Goal: Information Seeking & Learning: Learn about a topic

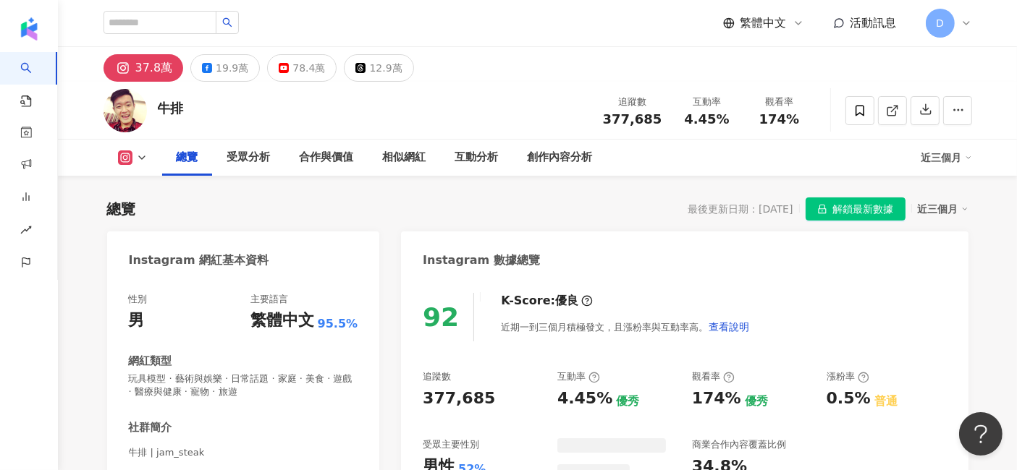
scroll to position [88, 0]
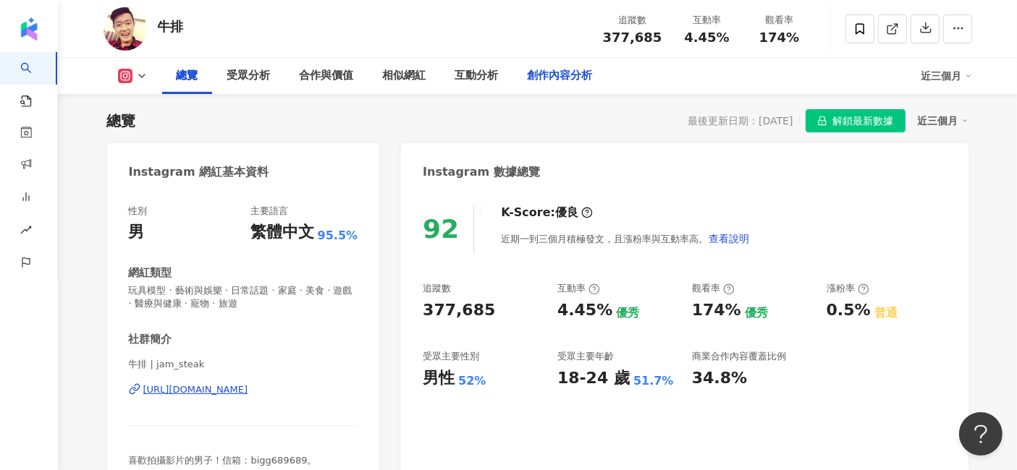
click at [587, 79] on div "創作內容分析" at bounding box center [559, 75] width 65 height 17
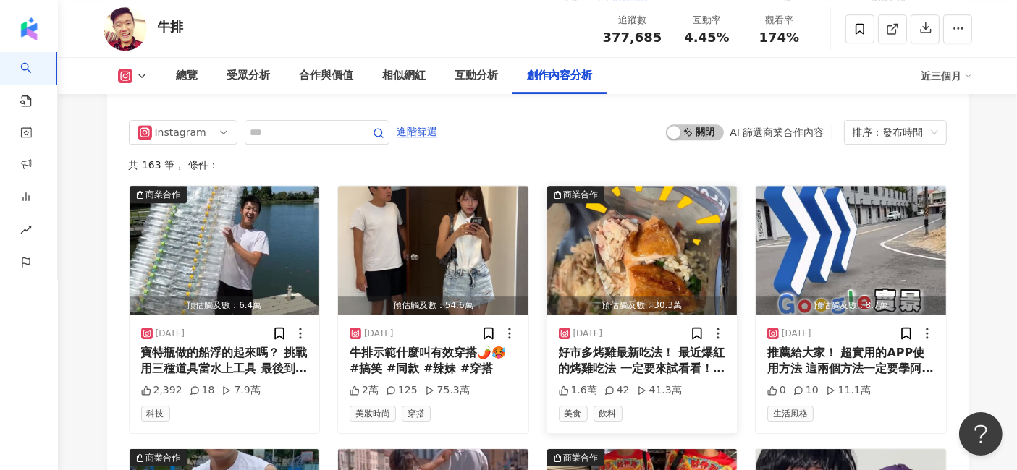
scroll to position [4371, 0]
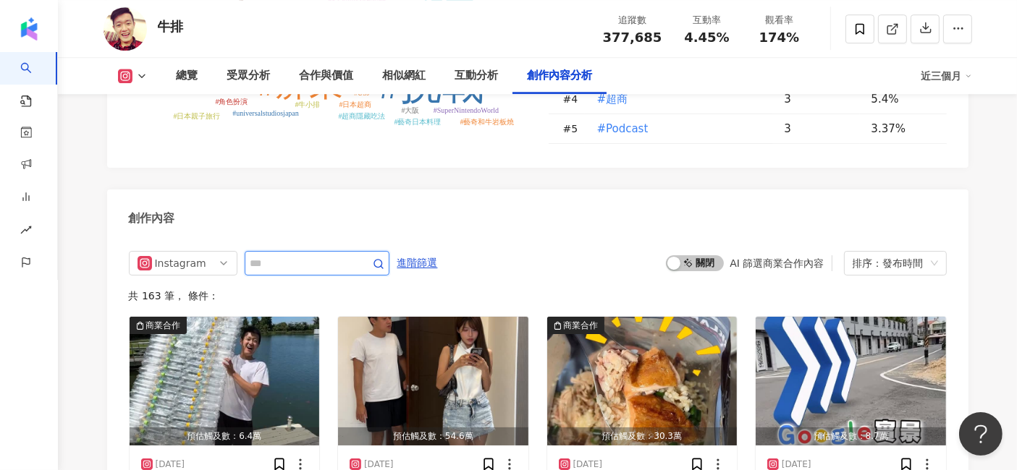
click at [321, 255] on input "text" at bounding box center [300, 263] width 101 height 17
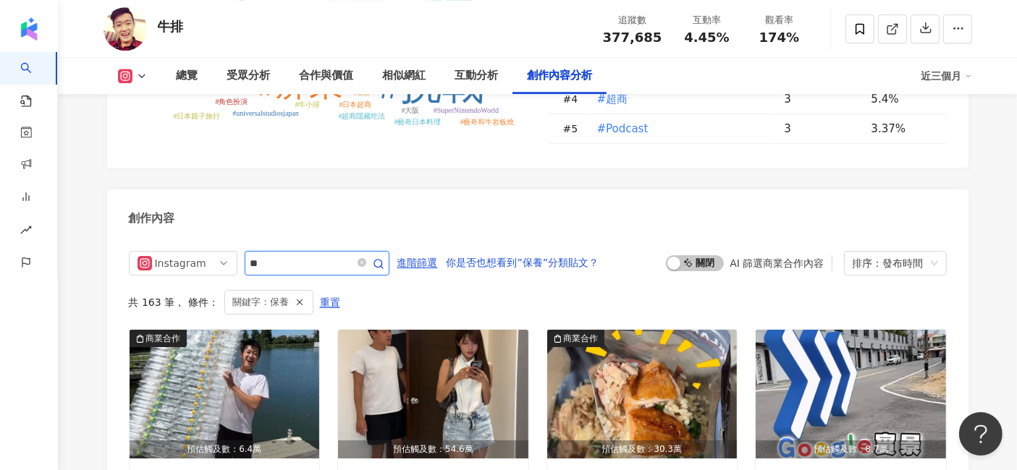
scroll to position [4422, 0]
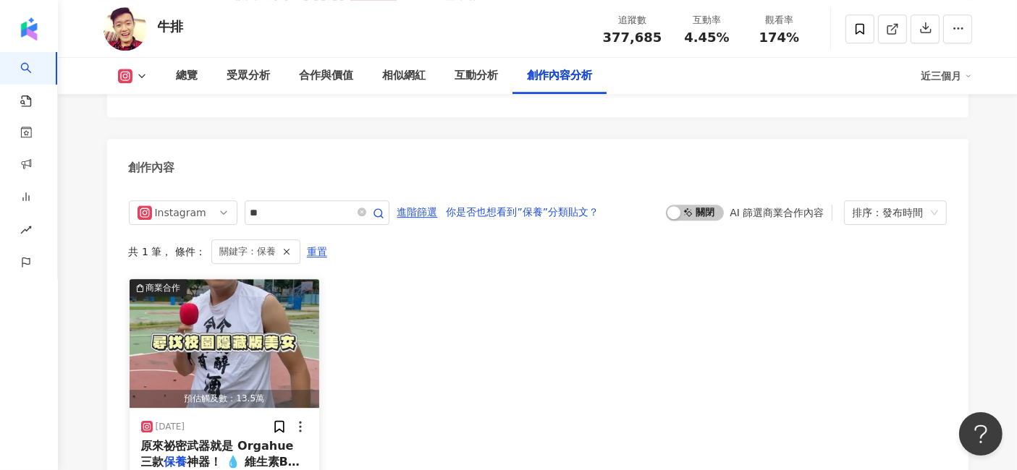
click at [268, 294] on img "button" at bounding box center [225, 343] width 190 height 129
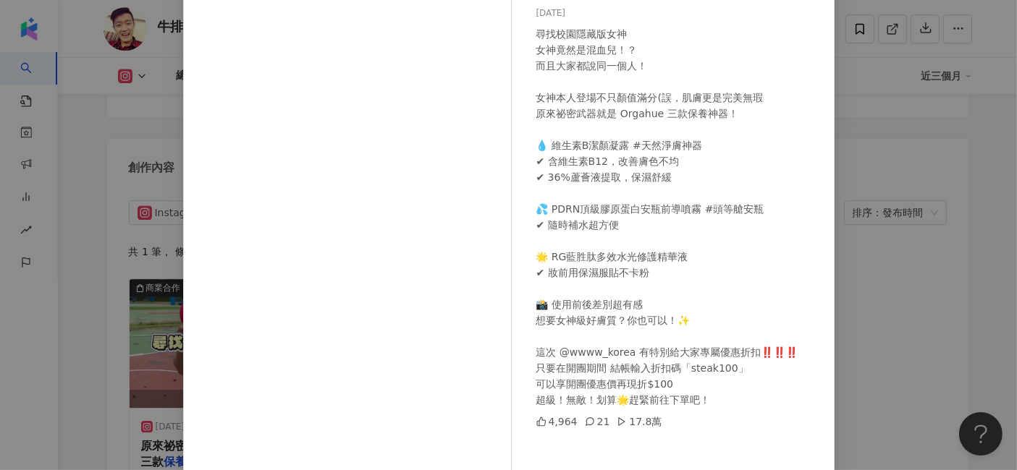
scroll to position [161, 0]
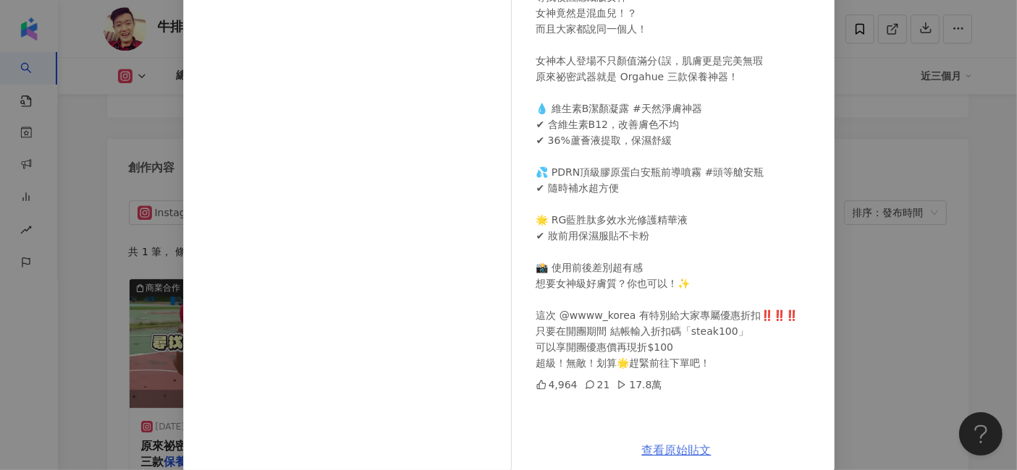
click at [663, 449] on link "查看原始貼文" at bounding box center [676, 450] width 69 height 14
click at [870, 297] on div "牛排 2025/9/16 尋找校園隱藏版女神 女神竟然是混血兒！？ 而且大家都說同一個人！ 女神本人登場不只顏值滿分(誤，肌膚更是完美無瑕 原來祕密武器就是 …" at bounding box center [508, 235] width 1017 height 470
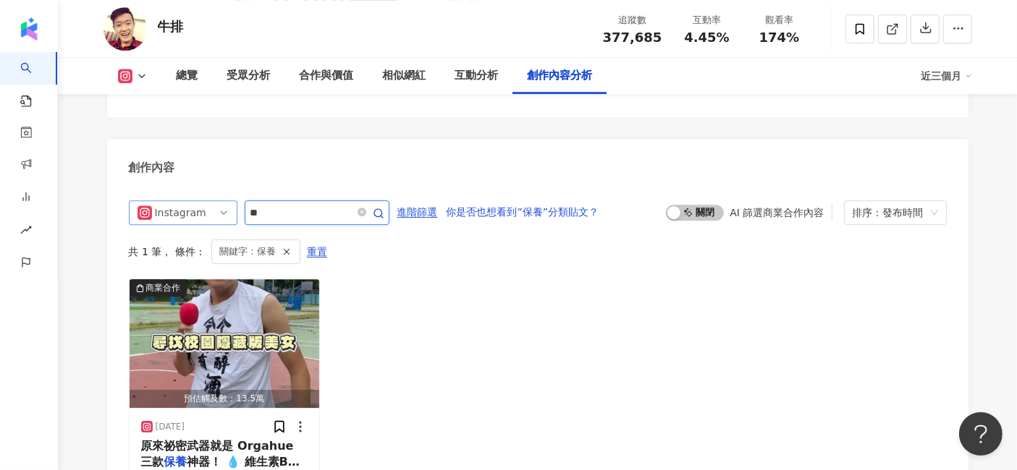
drag, startPoint x: 289, startPoint y: 168, endPoint x: 159, endPoint y: 164, distance: 130.3
click at [159, 200] on div "Instagram **" at bounding box center [259, 212] width 260 height 25
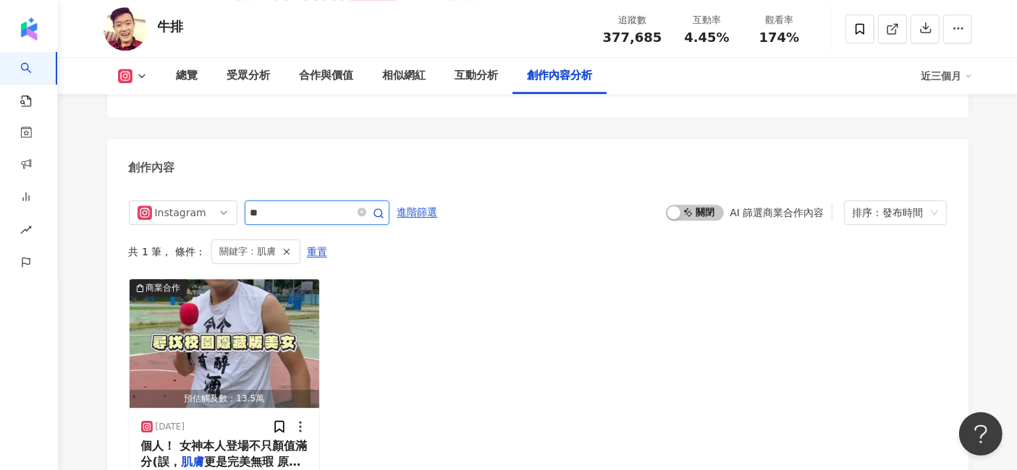
click at [384, 208] on icon "button" at bounding box center [379, 214] width 12 height 12
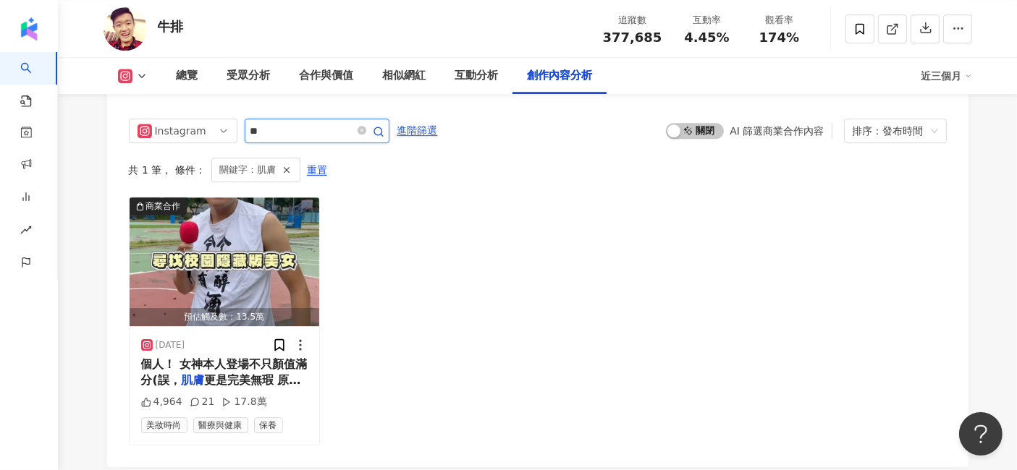
scroll to position [4583, 0]
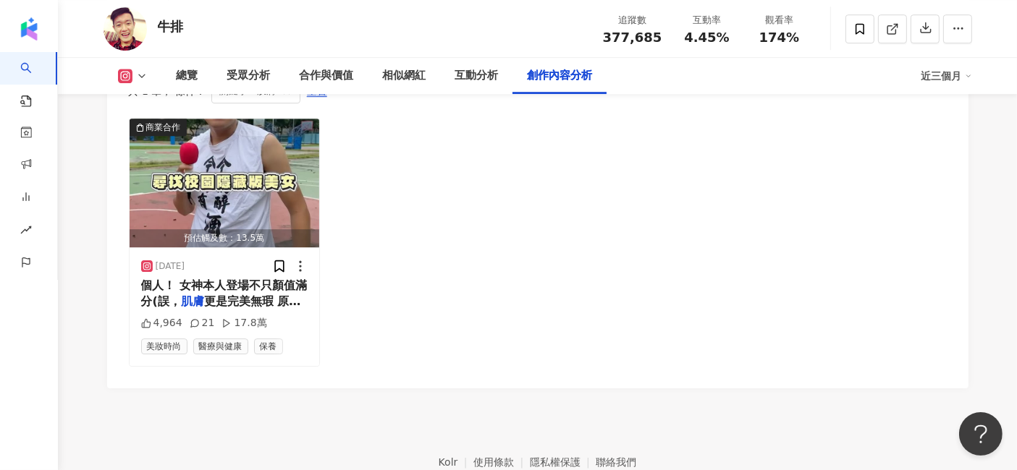
click at [878, 305] on div "商業合作 預估觸及數：13.5萬 2025/9/16 個人！ 女神本人登場不只顏值滿分(誤， 肌膚 更是完美無瑕 原來祕密武器就是 Or 4,964 21 1…" at bounding box center [538, 242] width 818 height 249
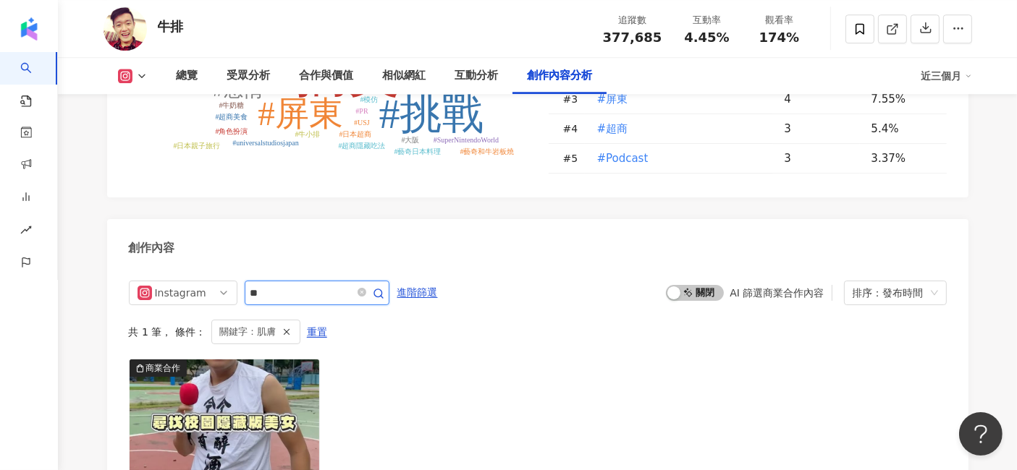
click at [285, 284] on input "**" at bounding box center [300, 292] width 101 height 17
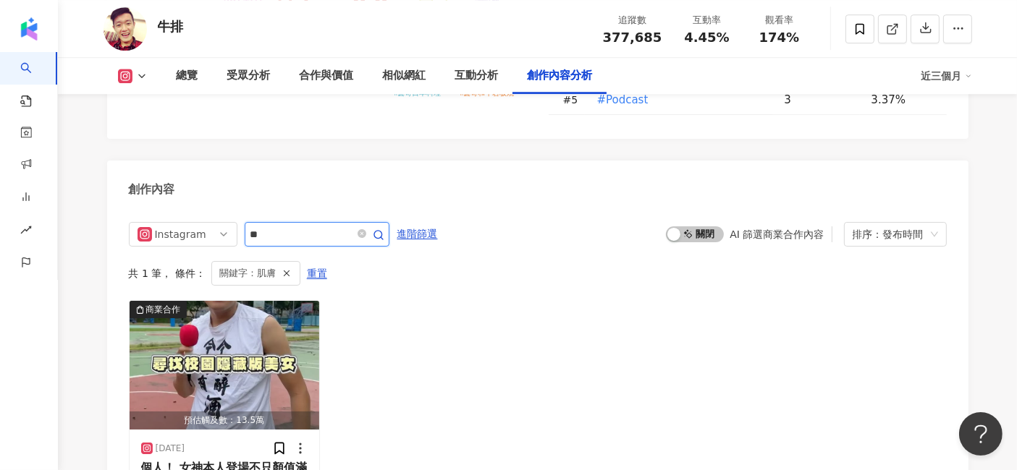
scroll to position [4422, 0]
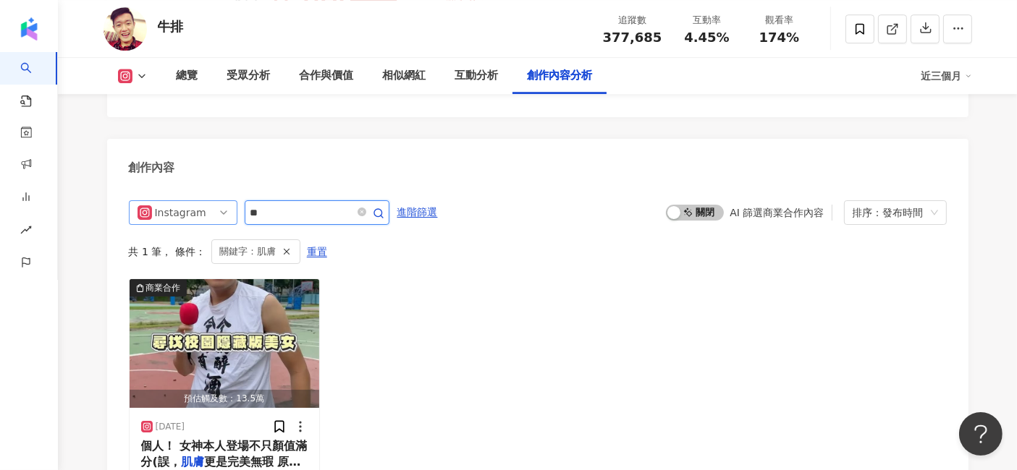
drag, startPoint x: 273, startPoint y: 160, endPoint x: 214, endPoint y: 162, distance: 59.4
click at [214, 200] on div "Instagram **" at bounding box center [259, 212] width 260 height 25
type input "*"
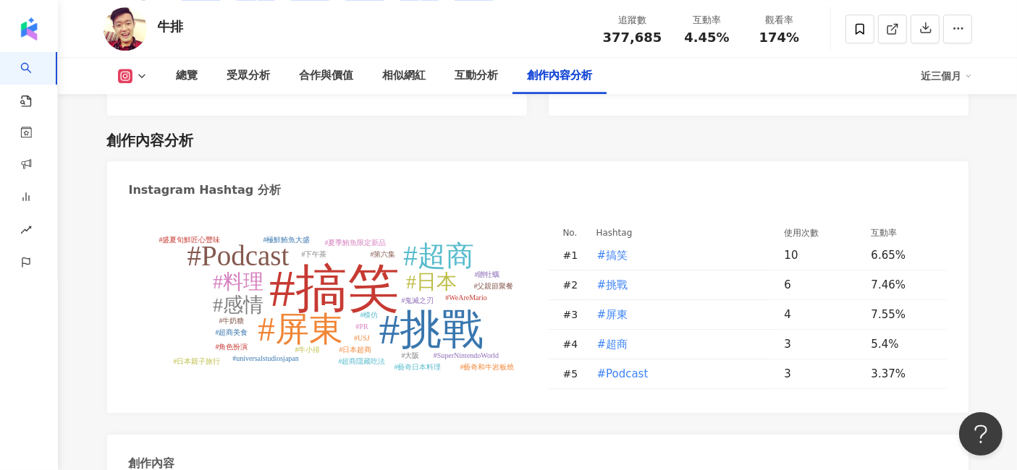
scroll to position [4101, 0]
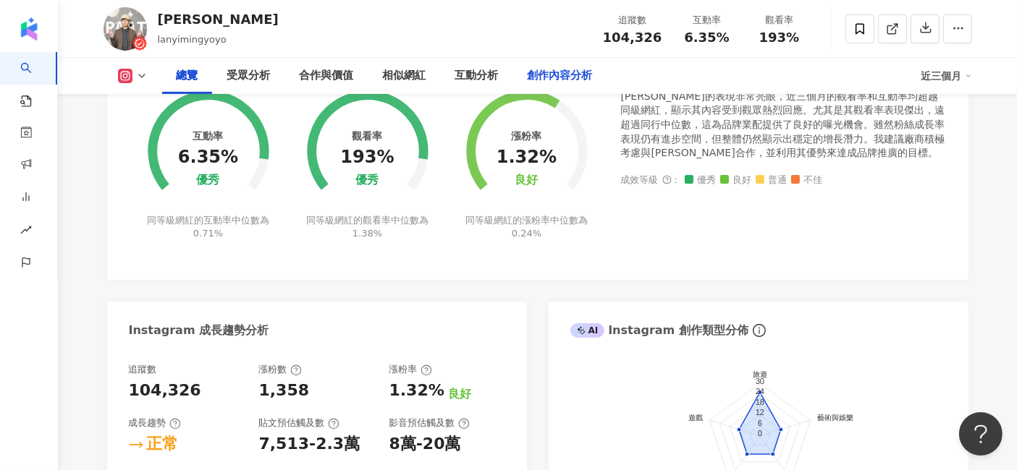
click at [574, 70] on div "創作內容分析" at bounding box center [559, 75] width 65 height 17
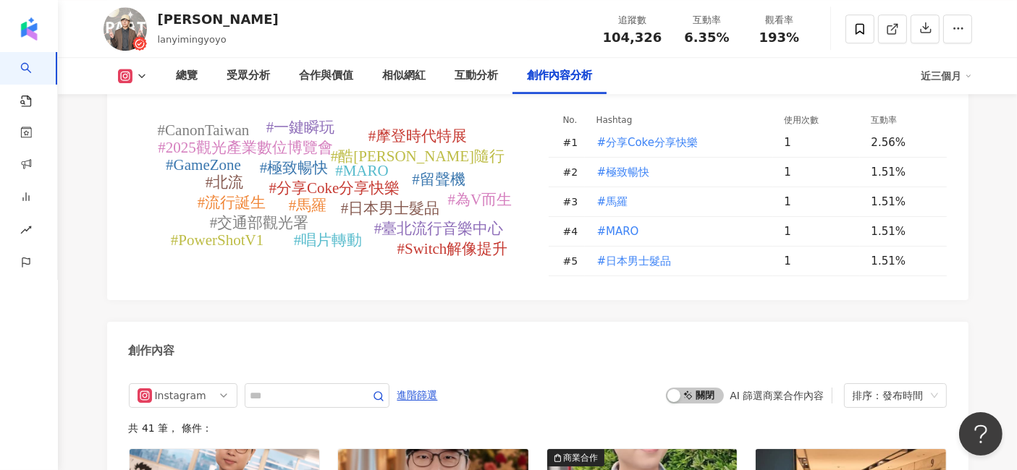
scroll to position [4241, 0]
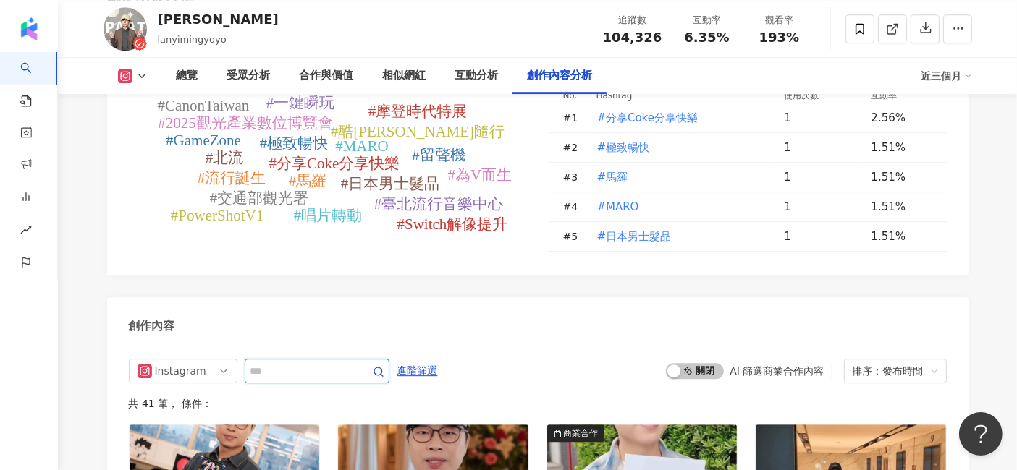
click at [279, 362] on input "text" at bounding box center [300, 370] width 101 height 17
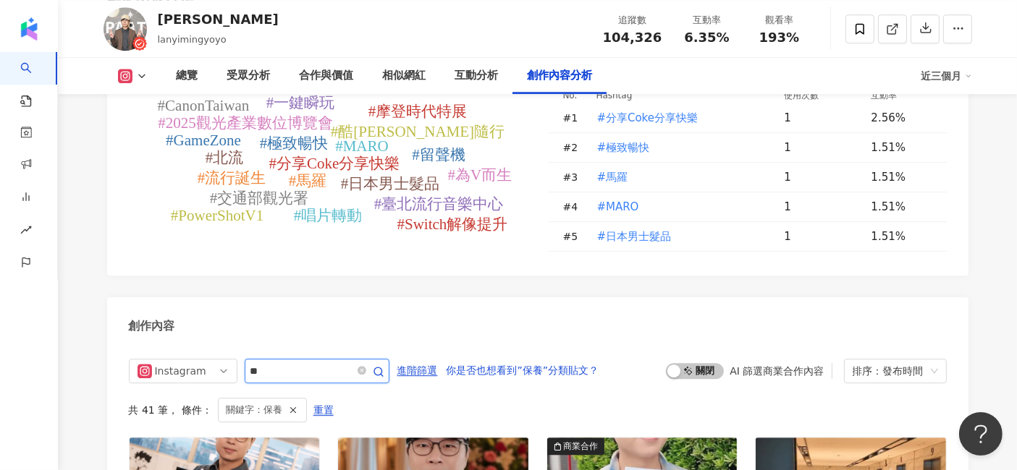
scroll to position [4389, 0]
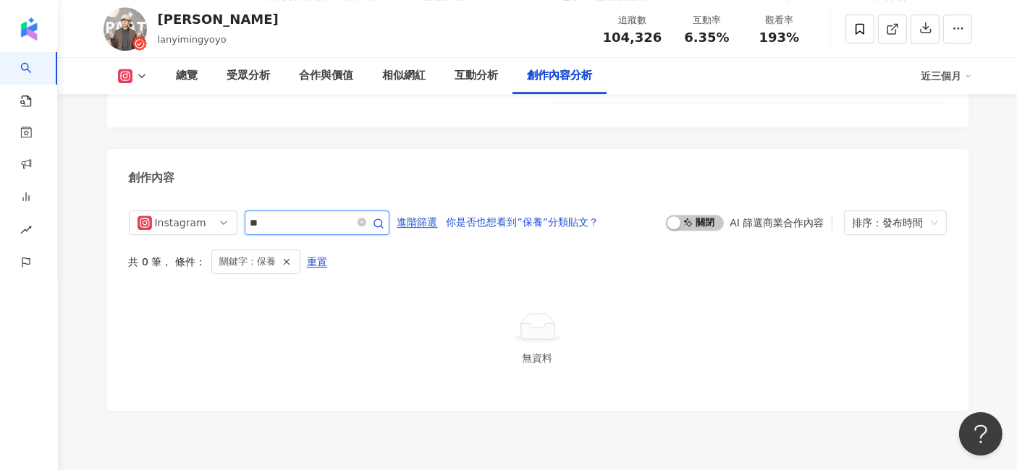
drag, startPoint x: 273, startPoint y: 166, endPoint x: 248, endPoint y: 166, distance: 25.3
click at [248, 211] on span "**" at bounding box center [317, 223] width 145 height 25
type input "**"
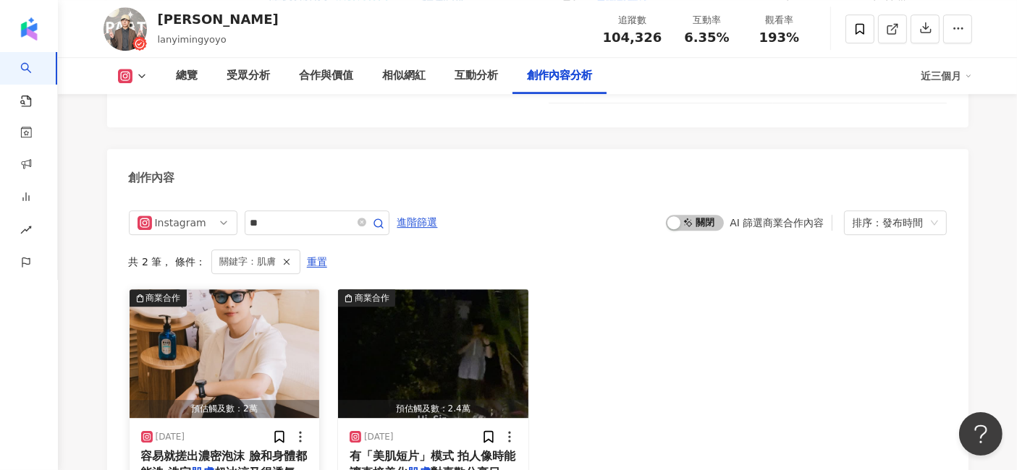
click at [194, 293] on img "button" at bounding box center [225, 353] width 190 height 129
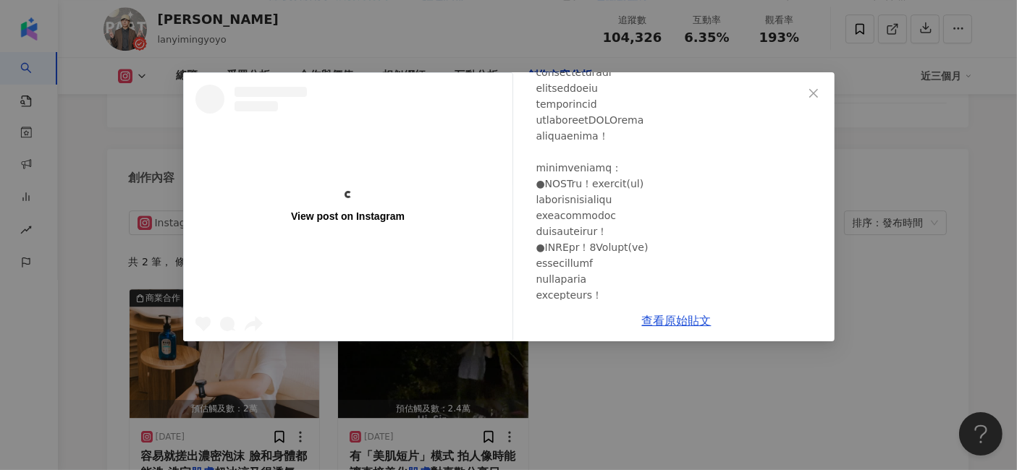
scroll to position [161, 0]
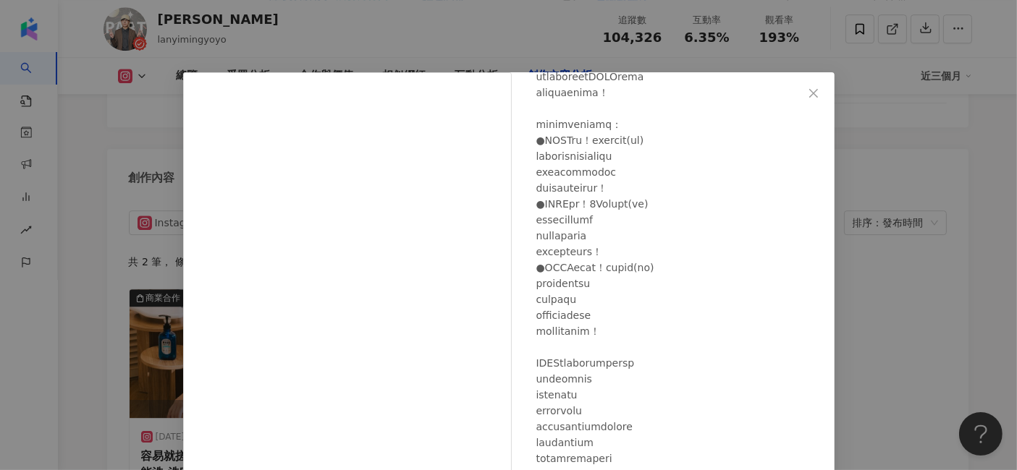
click at [862, 268] on div "藍亦明 2025/6/17 1,543 39 查看原始貼文" at bounding box center [508, 235] width 1017 height 470
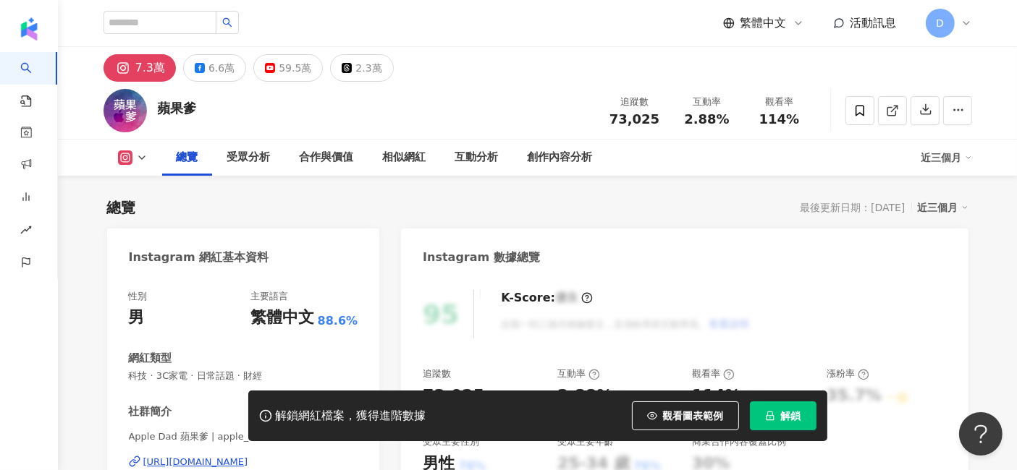
scroll to position [88, 0]
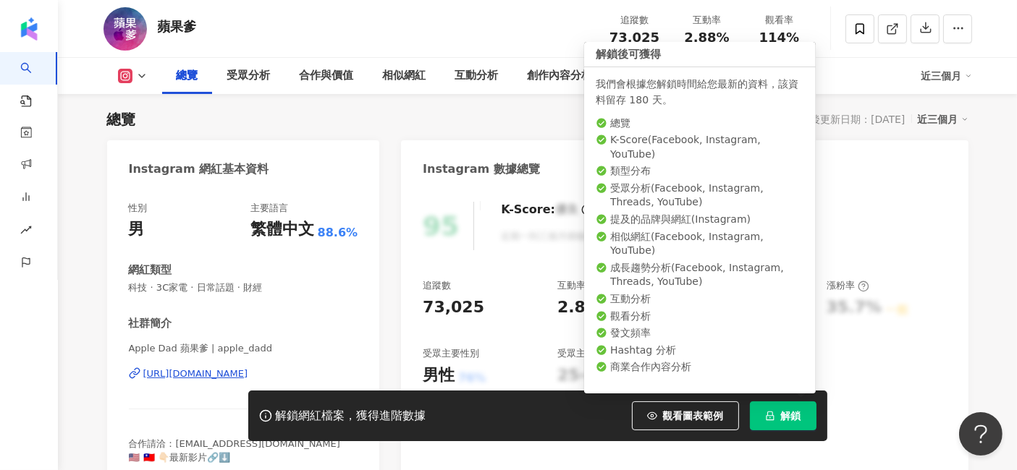
click at [781, 412] on span "解鎖" at bounding box center [791, 416] width 20 height 12
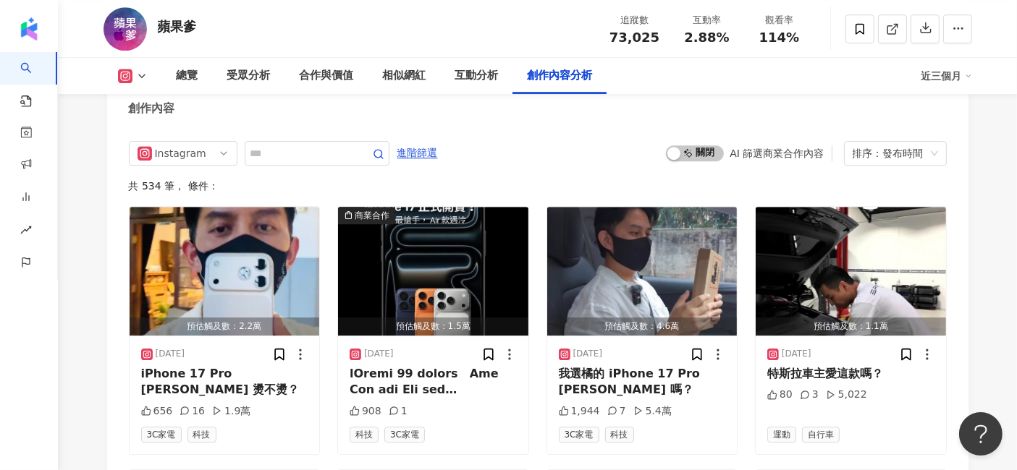
scroll to position [4510, 0]
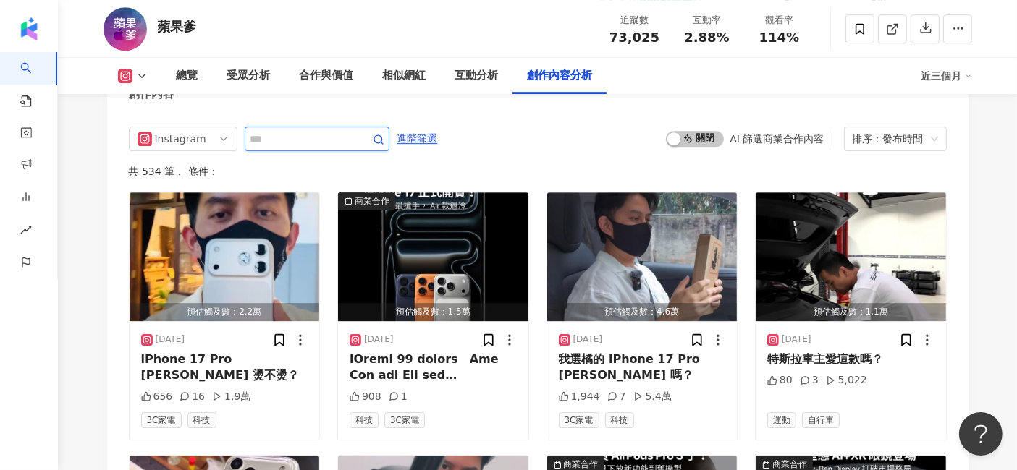
click at [352, 130] on input "text" at bounding box center [300, 138] width 101 height 17
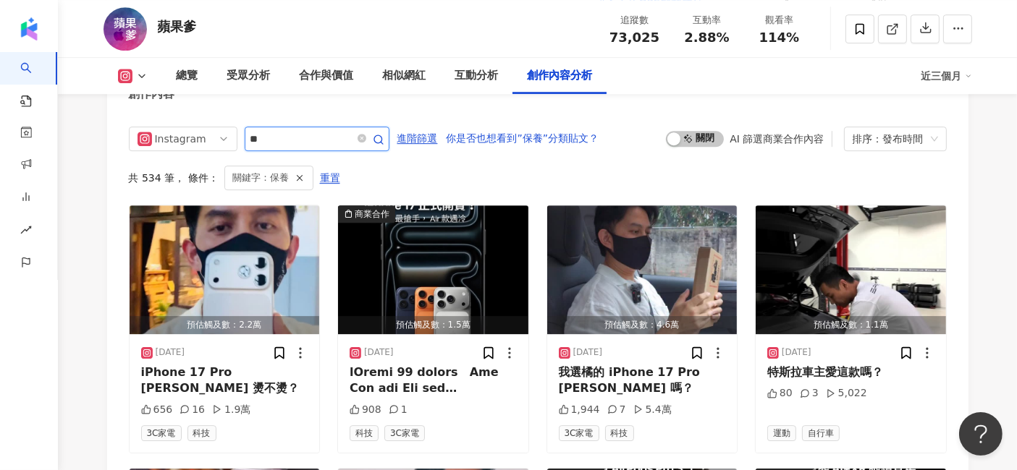
scroll to position [4458, 0]
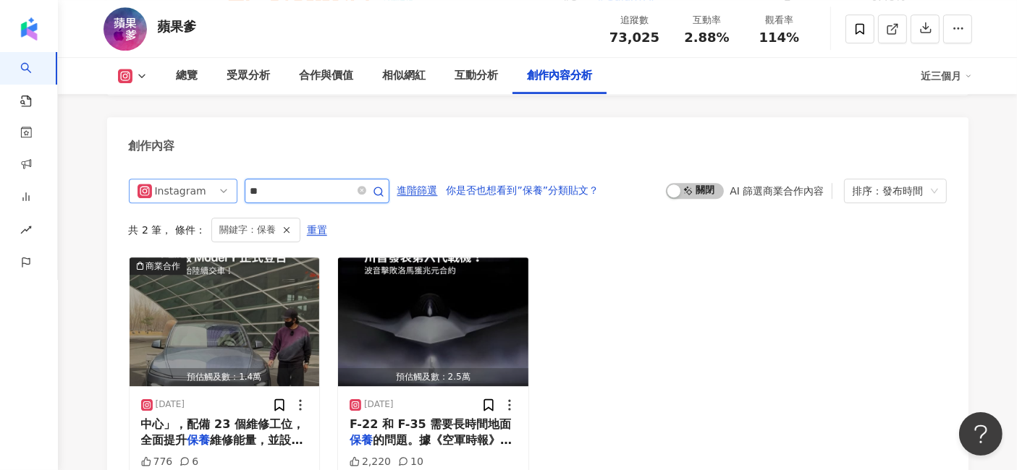
drag, startPoint x: 234, startPoint y: 168, endPoint x: 220, endPoint y: 168, distance: 13.7
click at [220, 179] on div "Instagram **" at bounding box center [259, 191] width 260 height 25
type input "**"
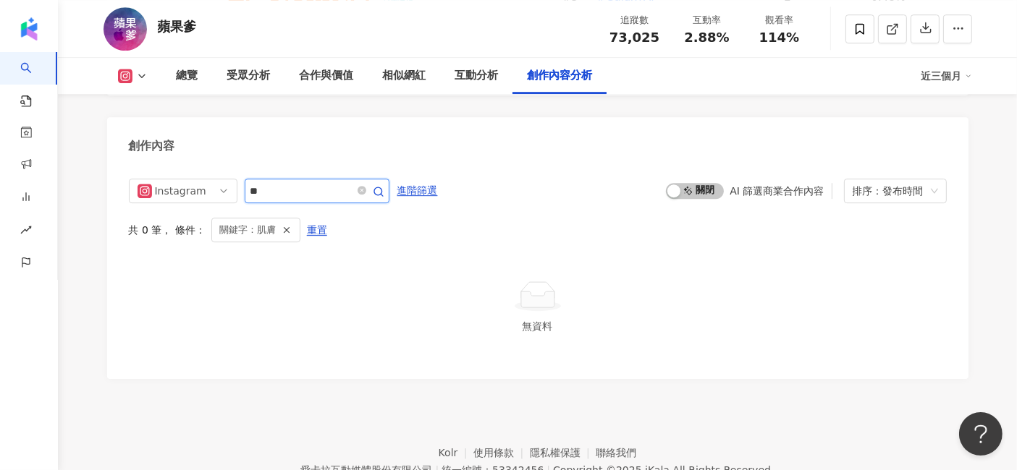
click at [384, 184] on span "button" at bounding box center [379, 191] width 12 height 14
click at [366, 186] on icon "close-circle" at bounding box center [361, 190] width 9 height 9
click at [900, 179] on div "排序：發布時間" at bounding box center [888, 190] width 72 height 23
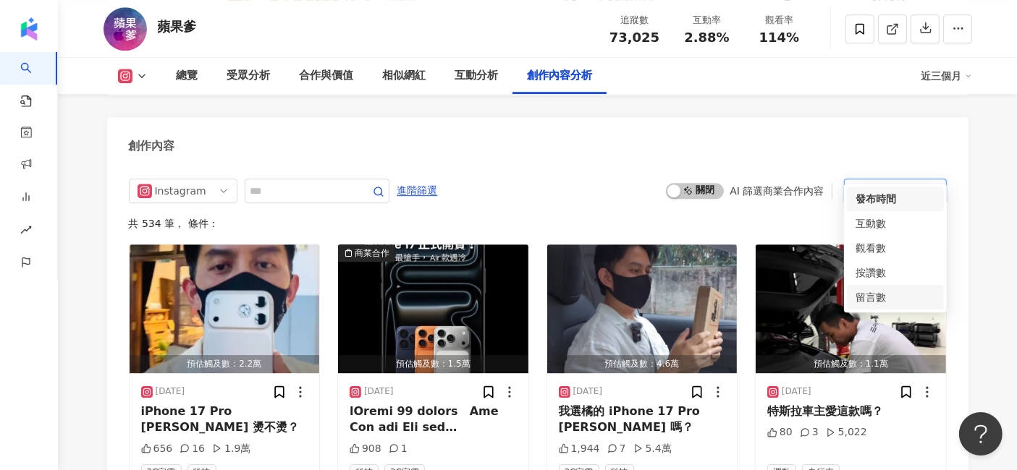
click at [885, 286] on div "留言數" at bounding box center [894, 297] width 97 height 25
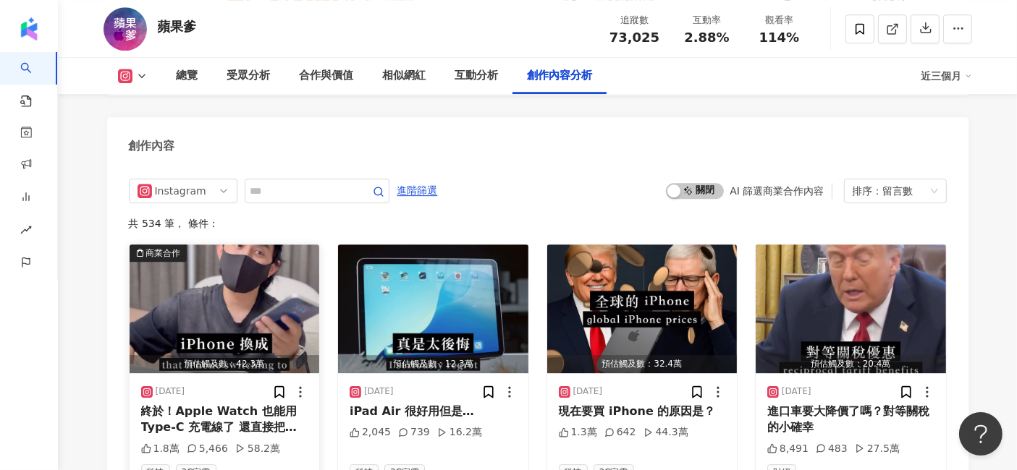
click at [211, 269] on img "button" at bounding box center [225, 309] width 190 height 129
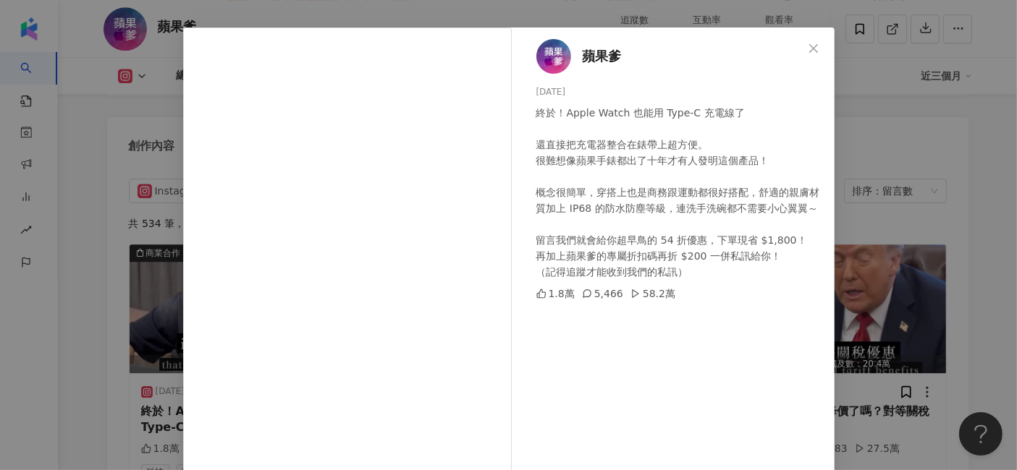
scroll to position [80, 0]
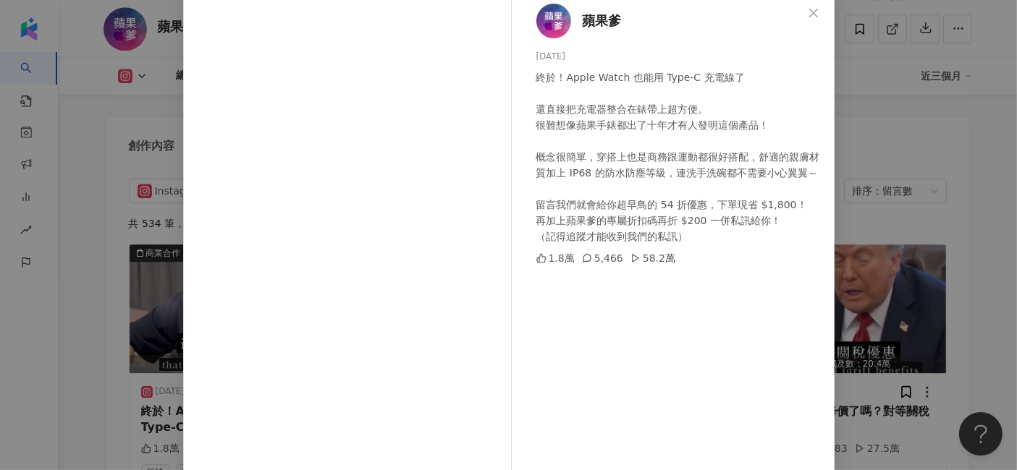
click at [874, 171] on div "蘋果爹 2025/4/23 終於！Apple Watch 也能用 Type-C 充電線了 還直接把充電器整合在錶帶上超方便。 很難想像蘋果手錶都出了十年才有人…" at bounding box center [508, 235] width 1017 height 470
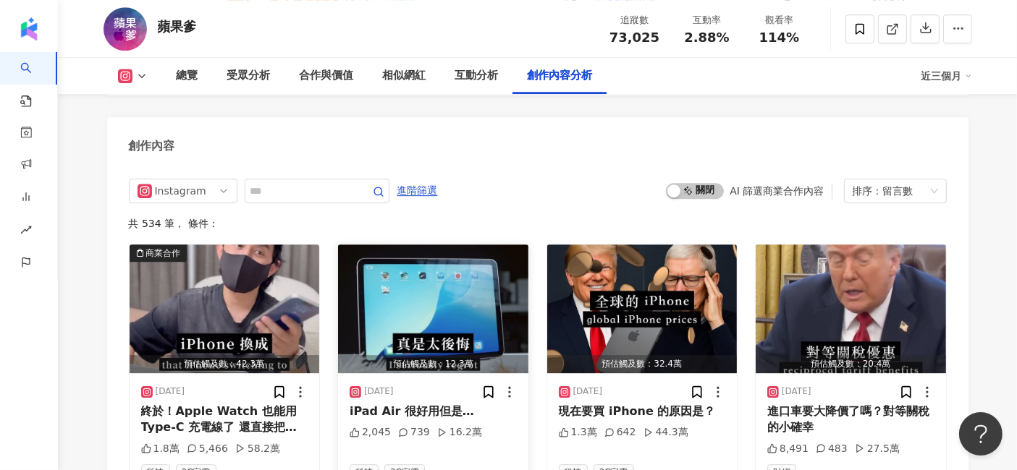
click at [419, 281] on img "button" at bounding box center [433, 309] width 190 height 129
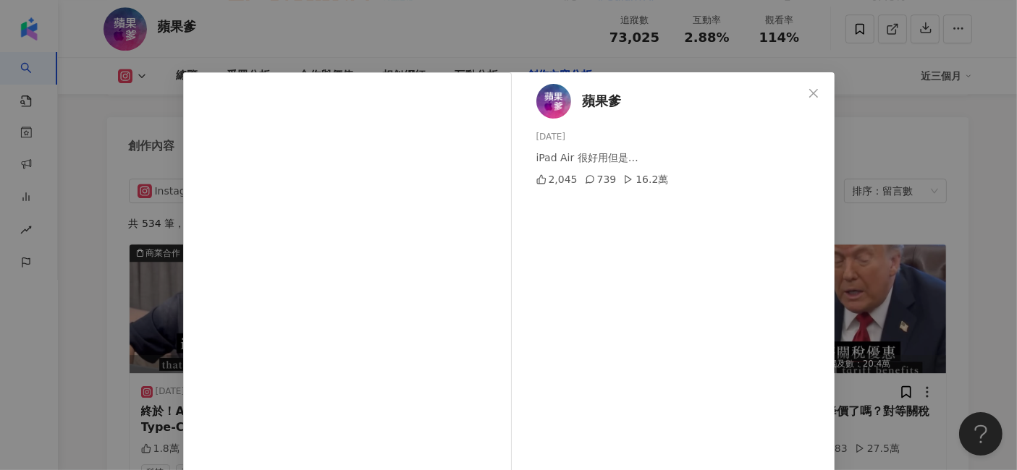
click at [913, 247] on div "蘋果爹 2025/5/28 iPad Air 很好用但是… 2,045 739 16.2萬 查看原始貼文" at bounding box center [508, 235] width 1017 height 470
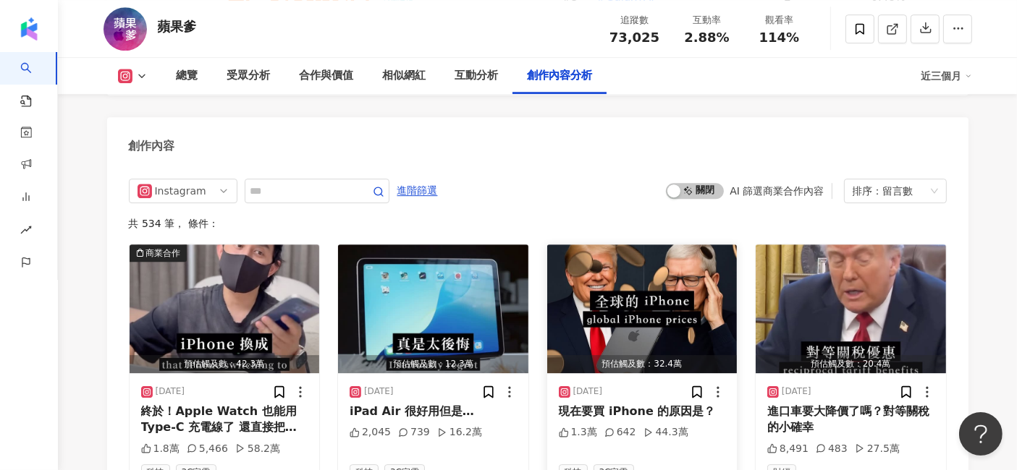
click at [608, 266] on img "button" at bounding box center [642, 309] width 190 height 129
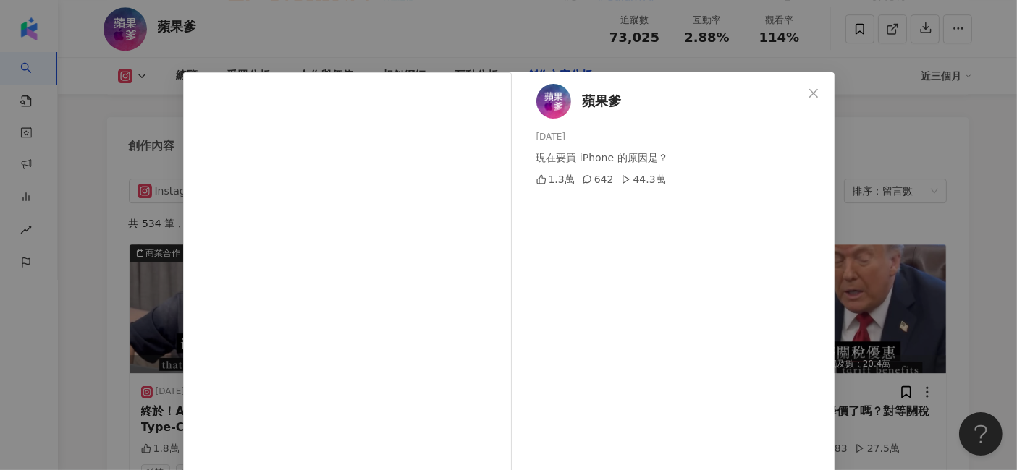
click at [844, 245] on div "蘋果爹 2025/4/8 現在要買 iPhone 的原因是？ 1.3萬 642 44.3萬 查看原始貼文" at bounding box center [508, 235] width 1017 height 470
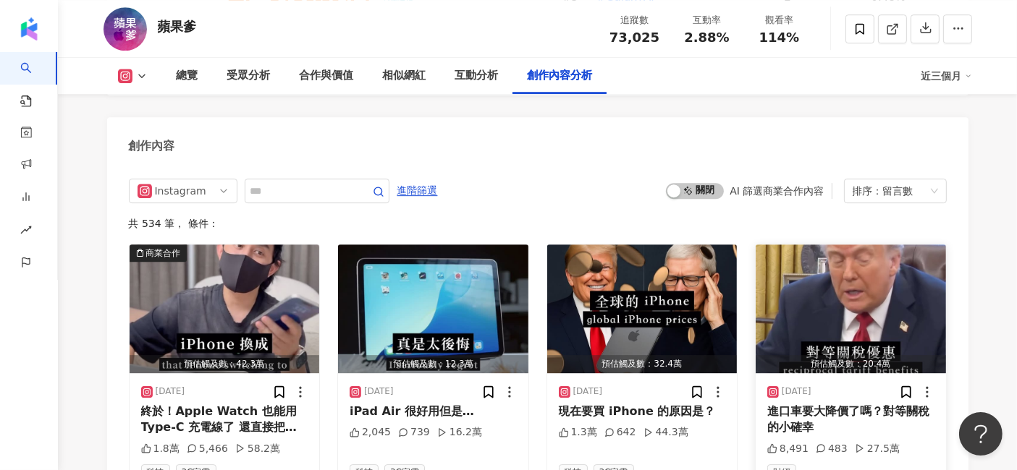
scroll to position [4298, 0]
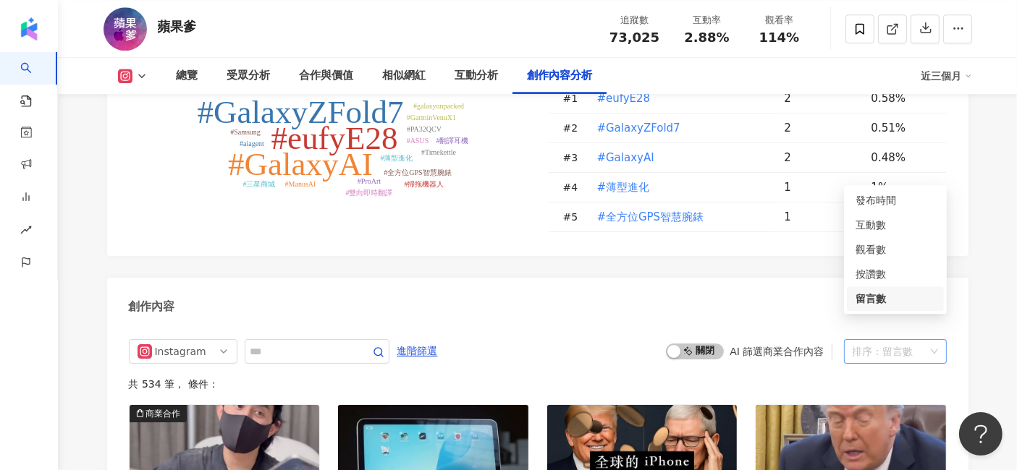
click at [864, 340] on div "排序： 留言數" at bounding box center [888, 351] width 72 height 23
click at [894, 192] on div "發布時間" at bounding box center [895, 200] width 80 height 16
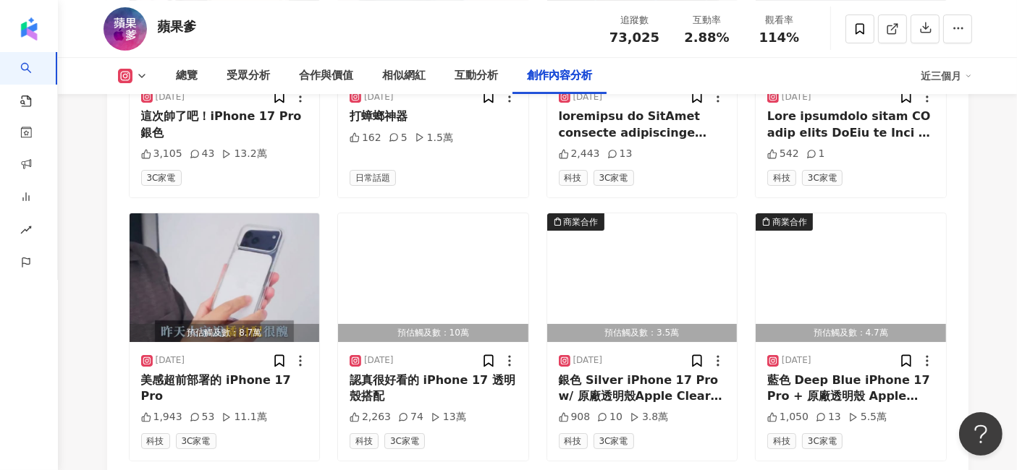
scroll to position [5101, 0]
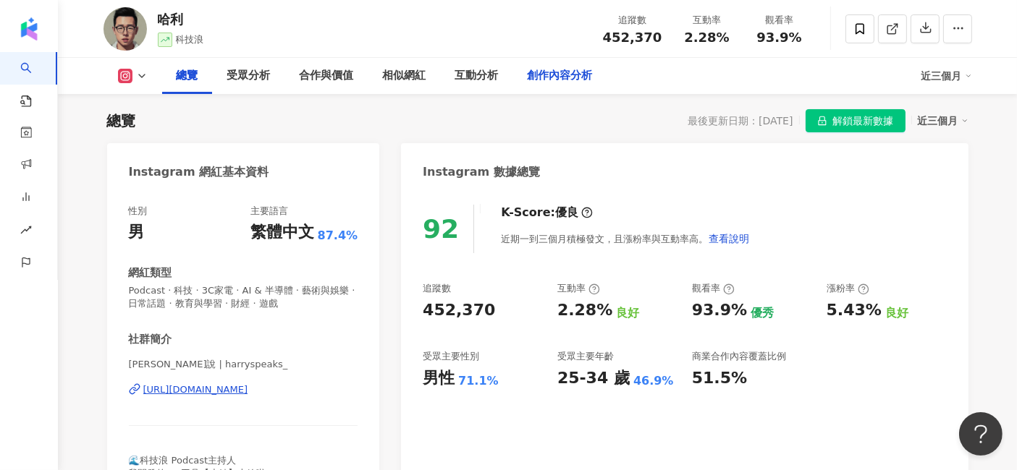
click at [548, 75] on div "創作內容分析" at bounding box center [559, 75] width 65 height 17
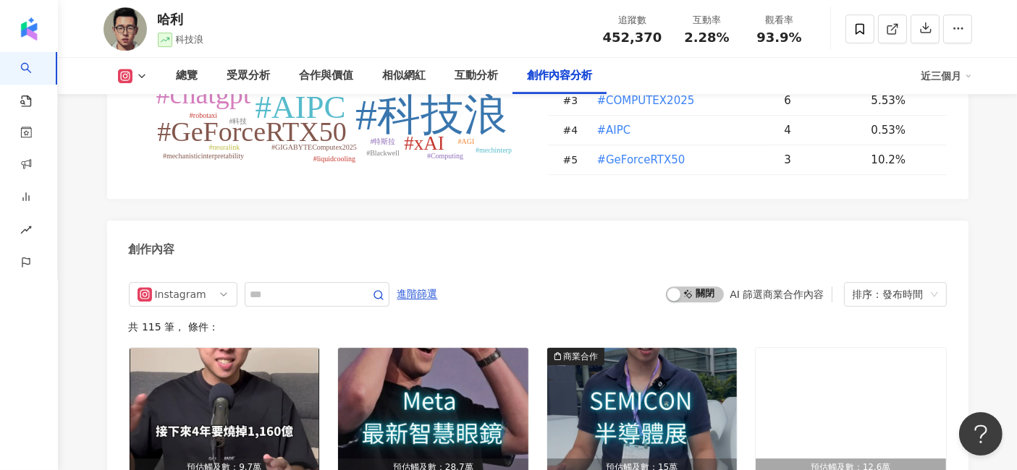
scroll to position [4513, 0]
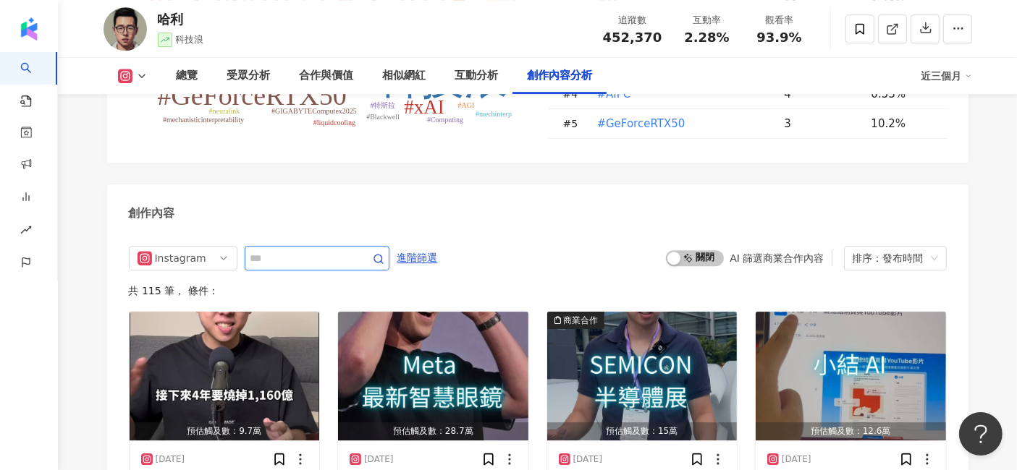
click at [352, 250] on input "text" at bounding box center [300, 258] width 101 height 17
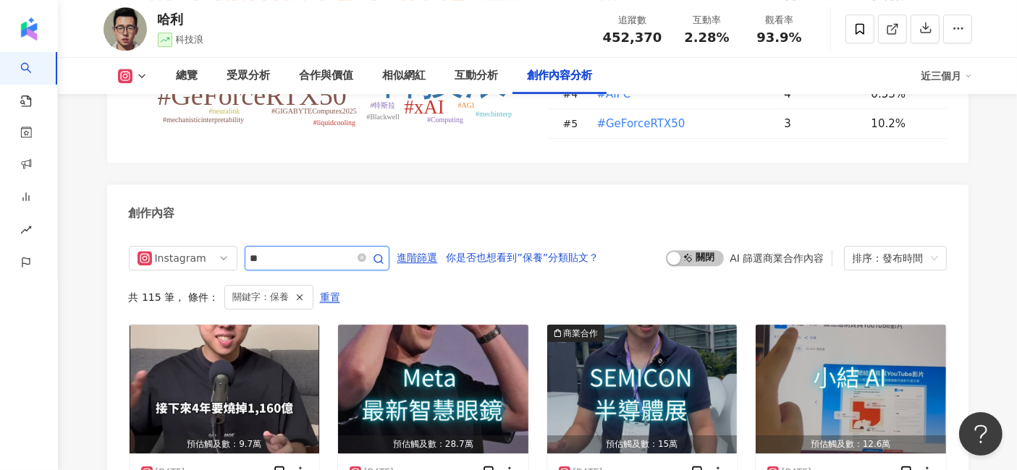
scroll to position [4510, 0]
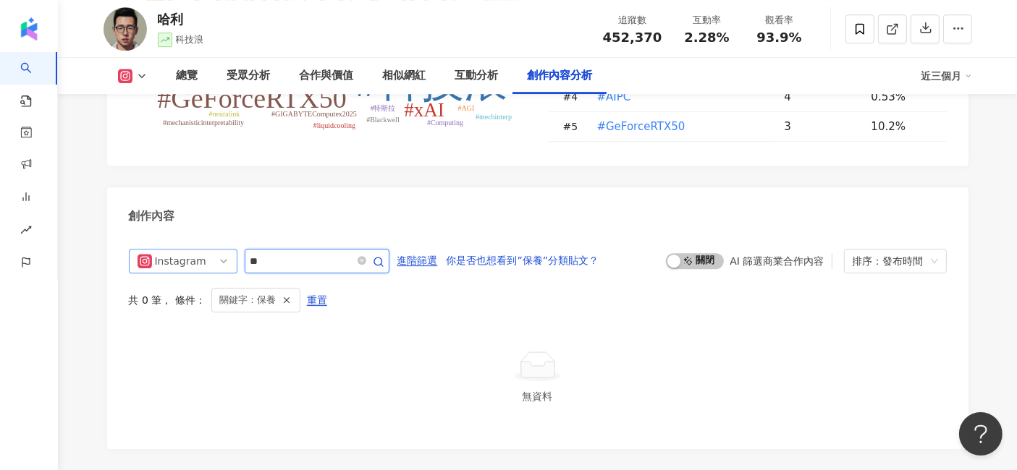
drag, startPoint x: 292, startPoint y: 168, endPoint x: 179, endPoint y: 158, distance: 112.6
click at [179, 249] on div "Instagram **" at bounding box center [259, 261] width 260 height 25
drag, startPoint x: 300, startPoint y: 164, endPoint x: 192, endPoint y: 167, distance: 108.6
click at [192, 249] on div "Instagram **" at bounding box center [259, 261] width 260 height 25
type input "**"
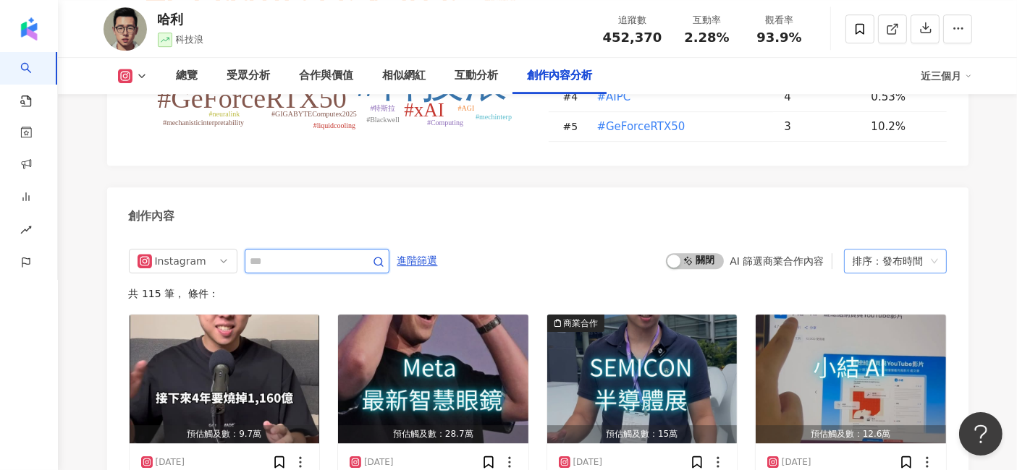
click at [923, 250] on div "排序：發布時間" at bounding box center [888, 261] width 72 height 23
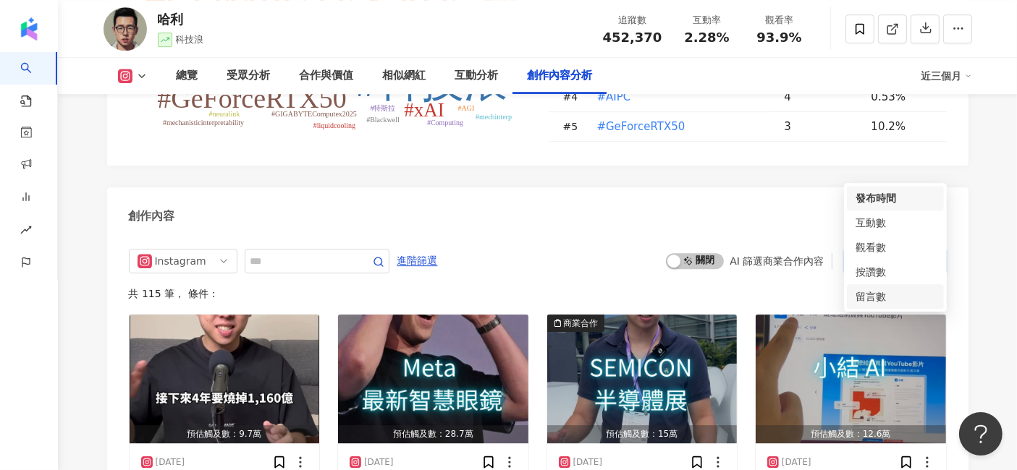
click at [893, 290] on div "留言數" at bounding box center [895, 297] width 80 height 16
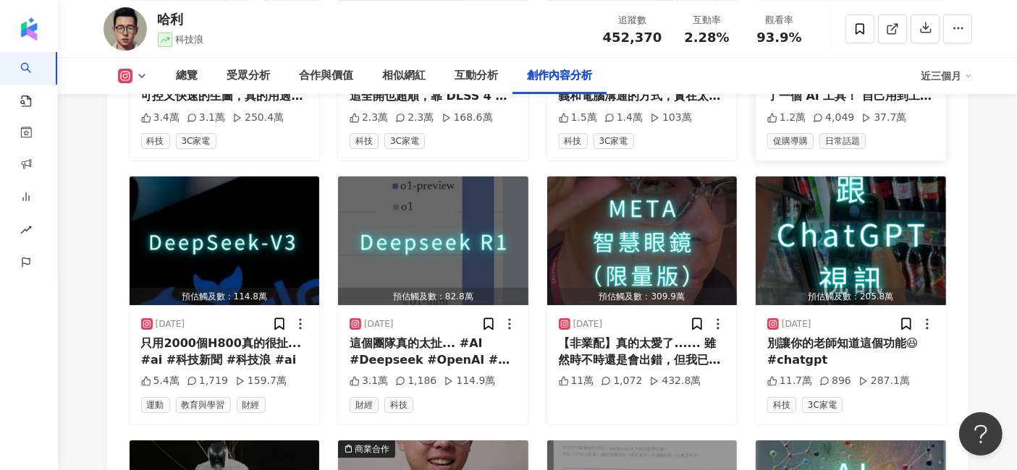
scroll to position [4510, 0]
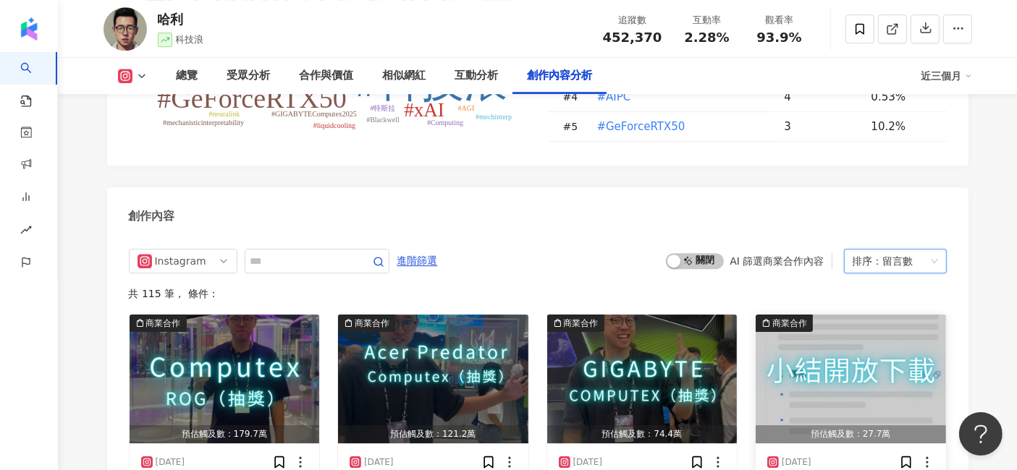
click at [936, 250] on span "排序： 留言數" at bounding box center [894, 261] width 85 height 23
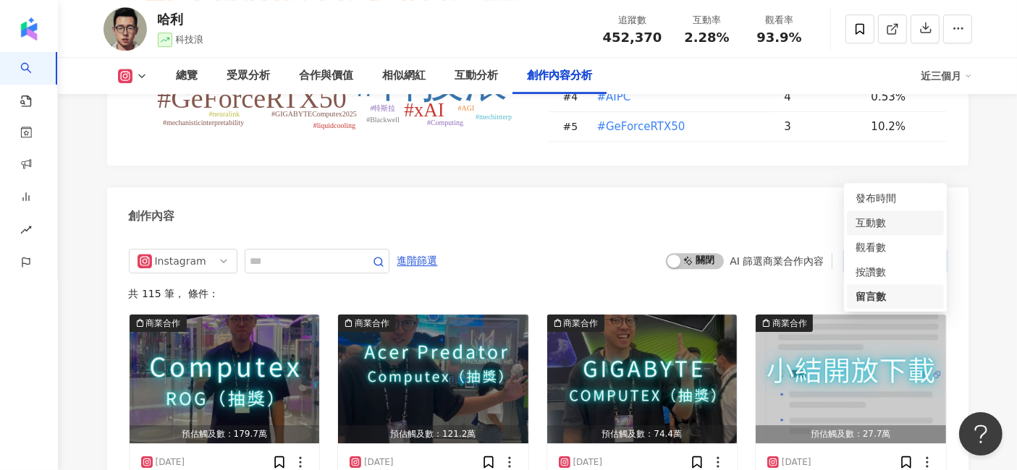
click at [907, 222] on div "互動數" at bounding box center [895, 223] width 80 height 16
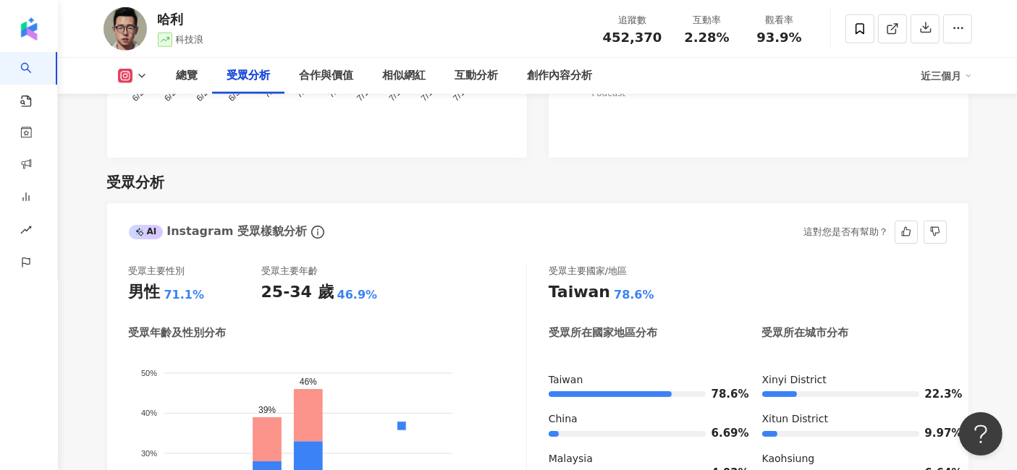
scroll to position [1294, 0]
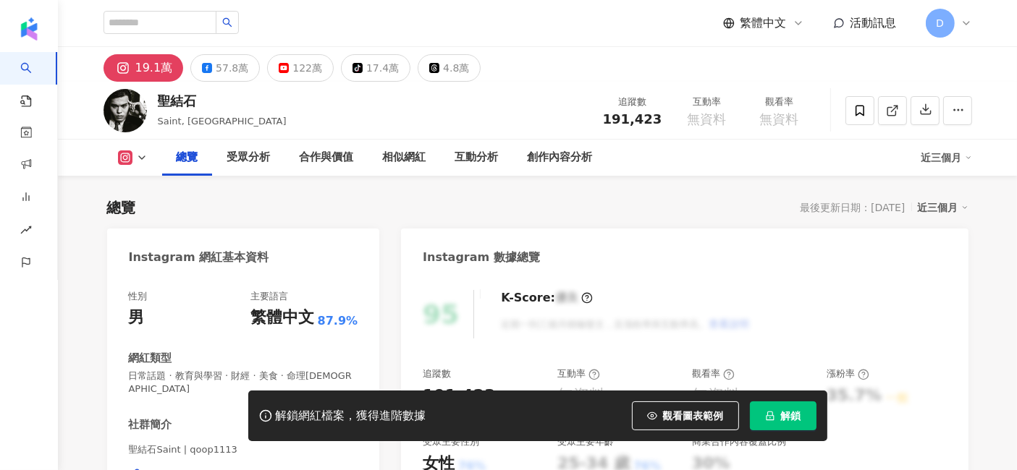
scroll to position [88, 0]
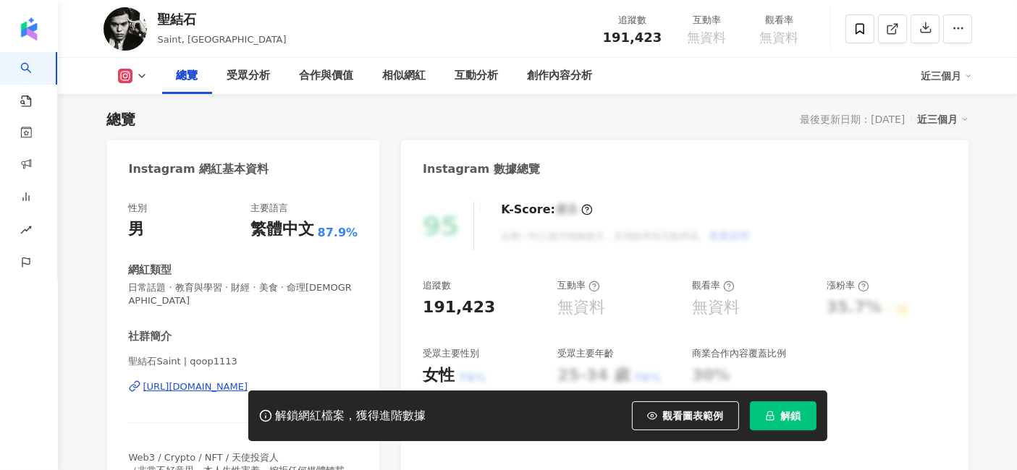
click at [783, 419] on span "解鎖" at bounding box center [791, 416] width 20 height 12
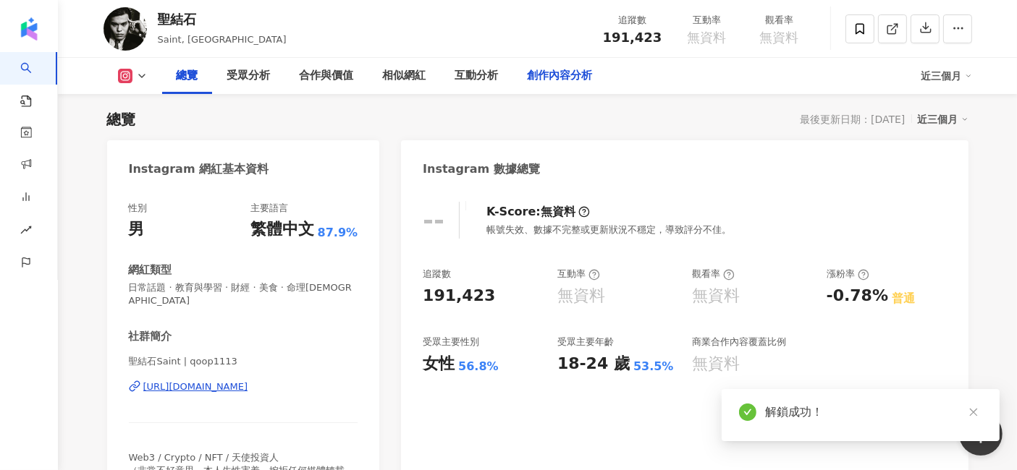
click at [560, 75] on div "創作內容分析" at bounding box center [559, 75] width 65 height 17
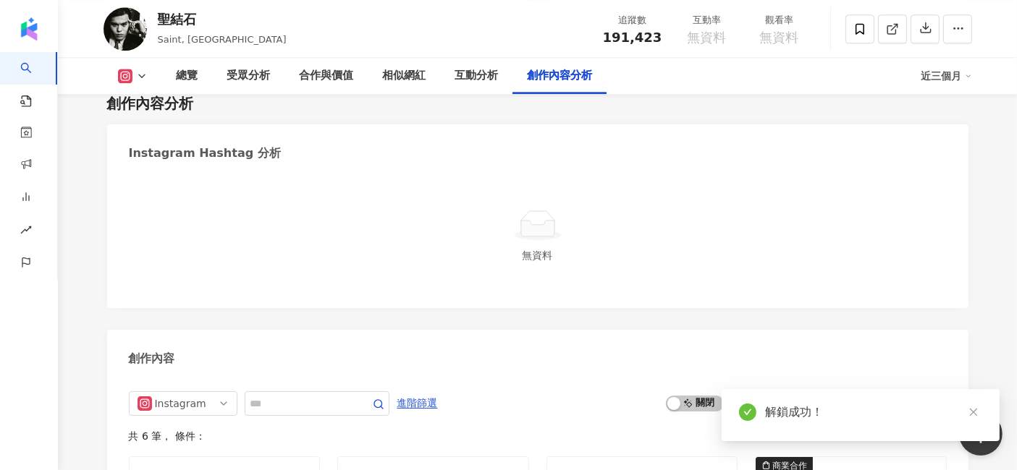
scroll to position [3919, 0]
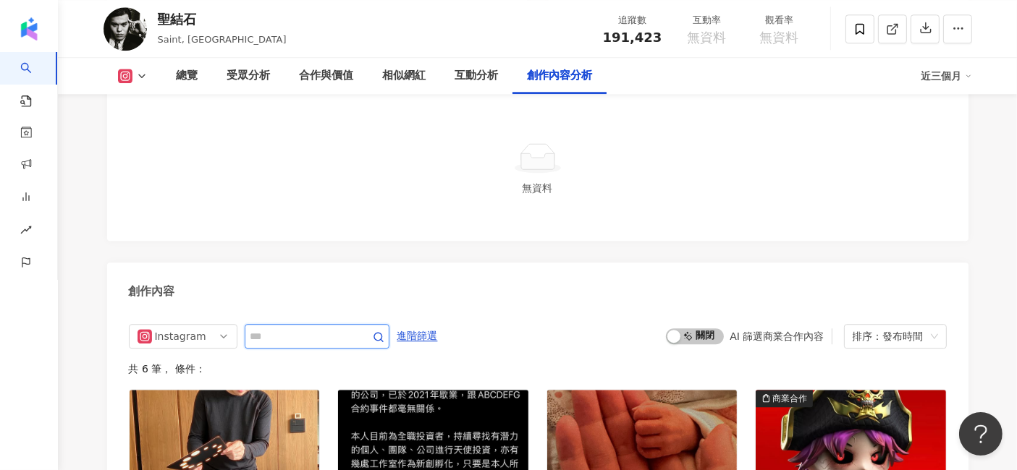
click at [352, 328] on input "text" at bounding box center [300, 336] width 101 height 17
type input "*"
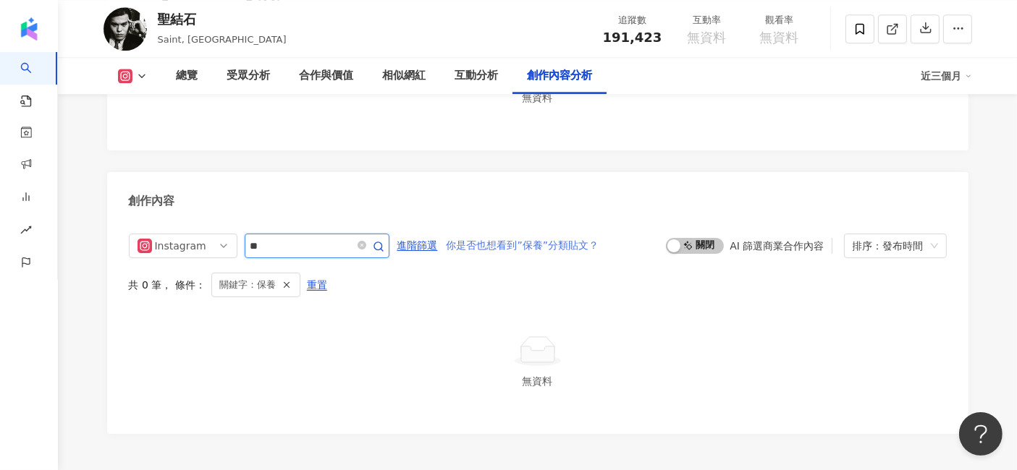
scroll to position [3608, 0]
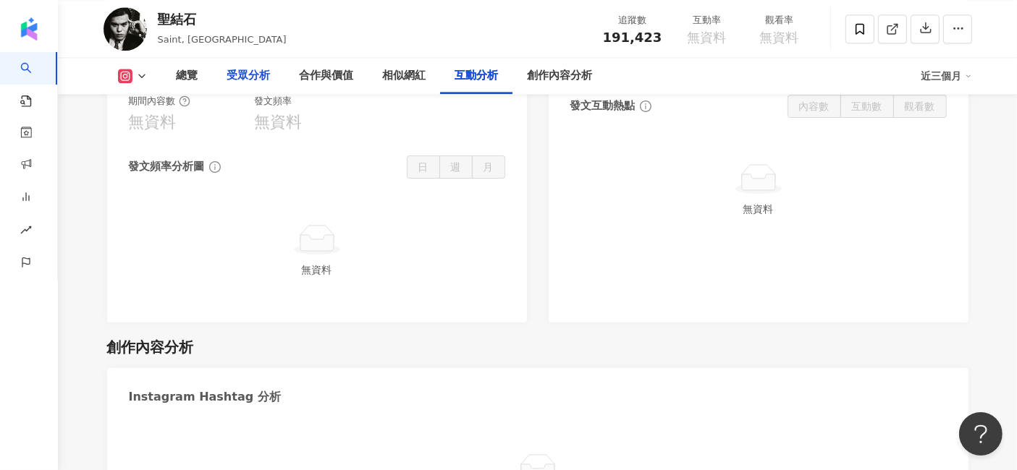
click at [265, 77] on div "受眾分析" at bounding box center [248, 75] width 43 height 17
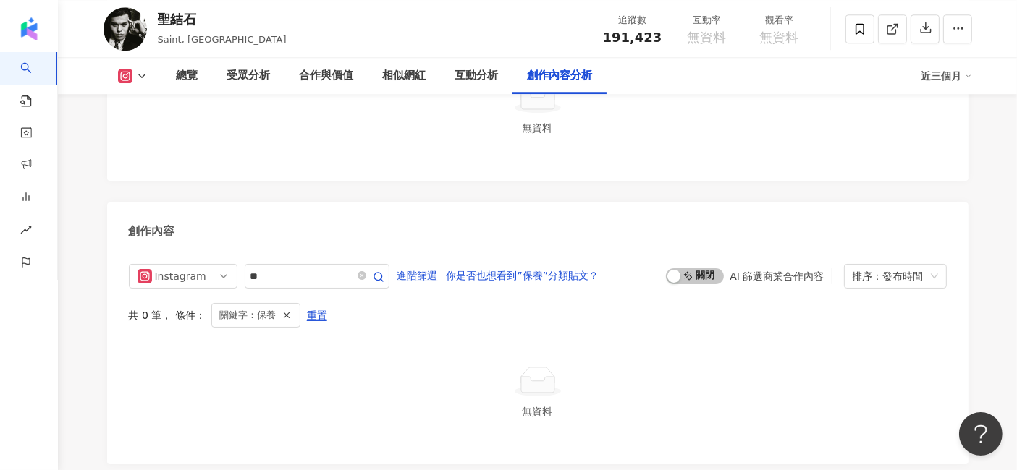
scroll to position [3895, 0]
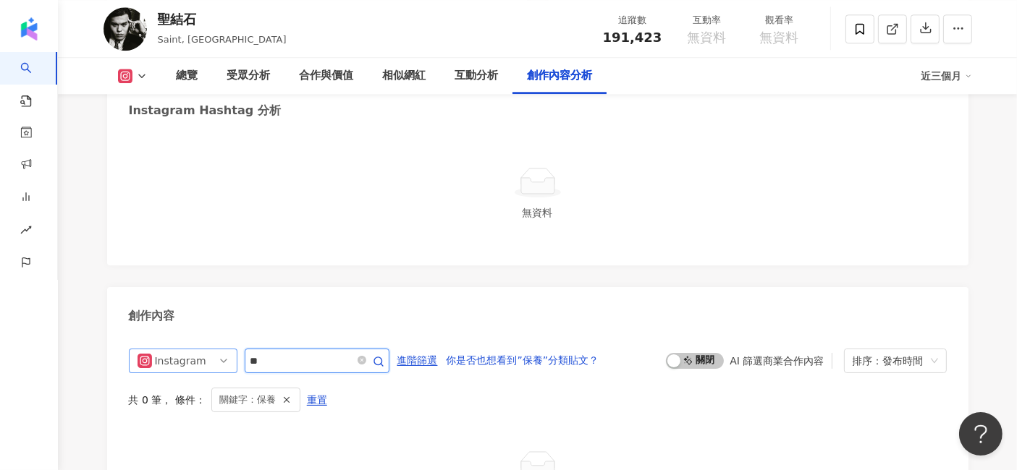
drag, startPoint x: 289, startPoint y: 281, endPoint x: 235, endPoint y: 276, distance: 54.5
click at [235, 349] on div "Instagram **" at bounding box center [259, 361] width 260 height 25
type input "**"
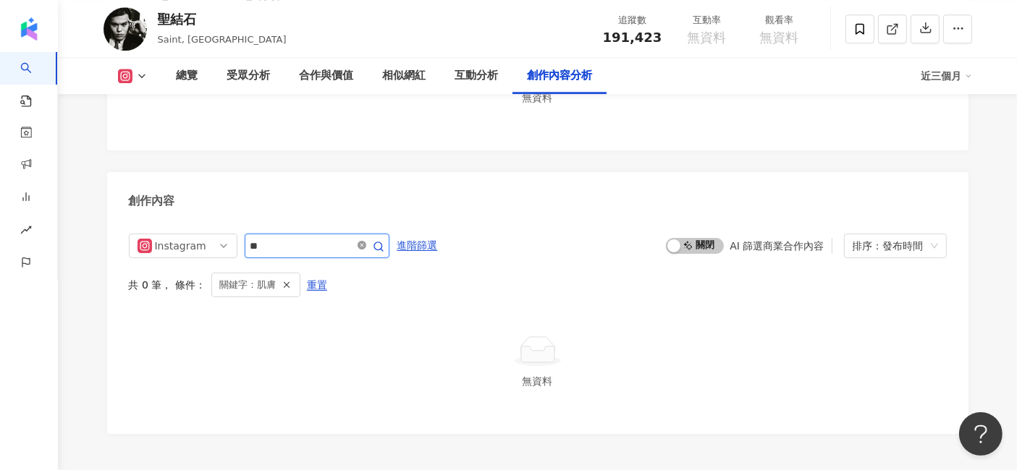
click at [366, 239] on span at bounding box center [361, 246] width 9 height 14
